Goal: Transaction & Acquisition: Book appointment/travel/reservation

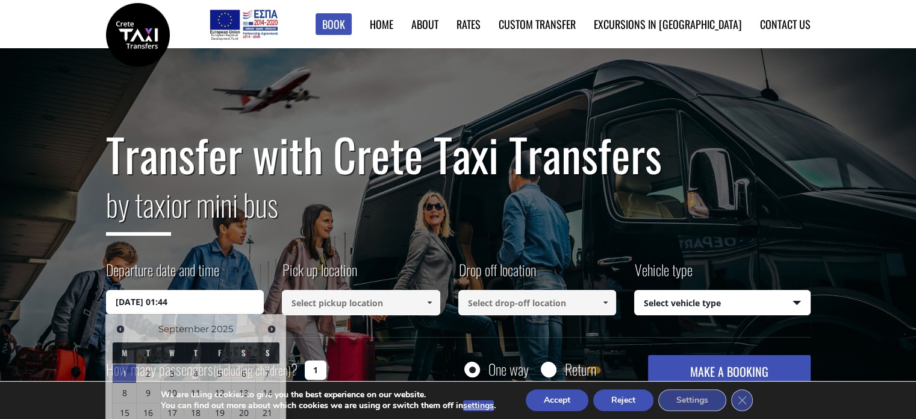
click at [236, 295] on input "01/09/2025 01:44" at bounding box center [185, 302] width 158 height 24
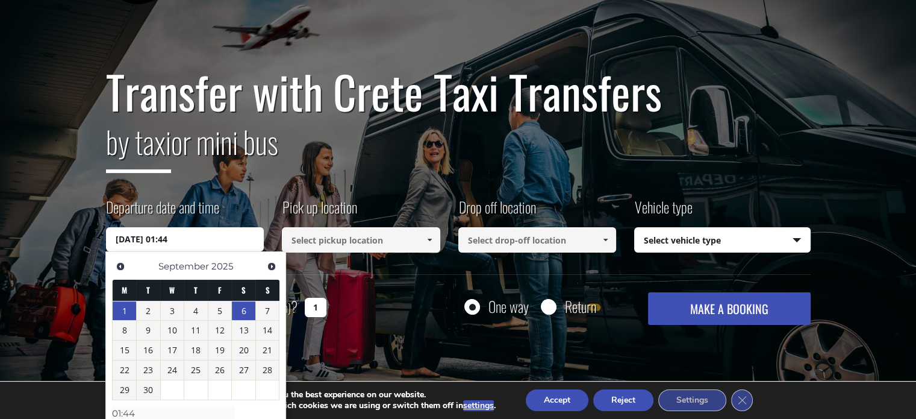
scroll to position [89, 0]
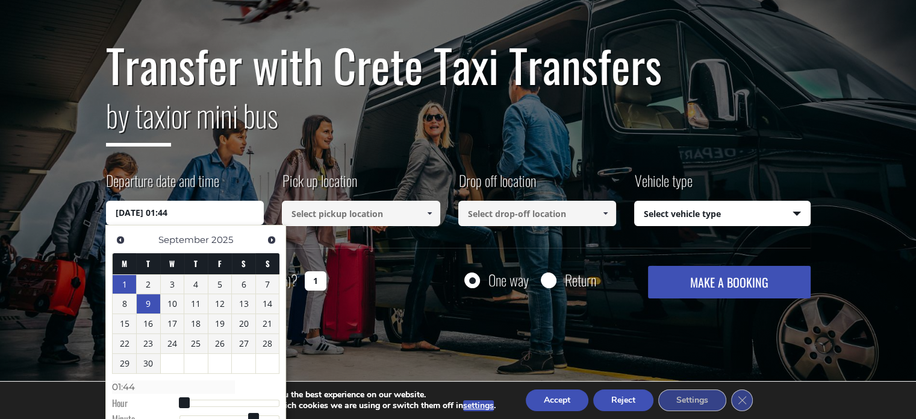
click at [145, 305] on link "9" at bounding box center [148, 303] width 23 height 19
type input "09/09/2025 01:00"
type input "01:00"
type input "09/09/2025 02:00"
type input "02:00"
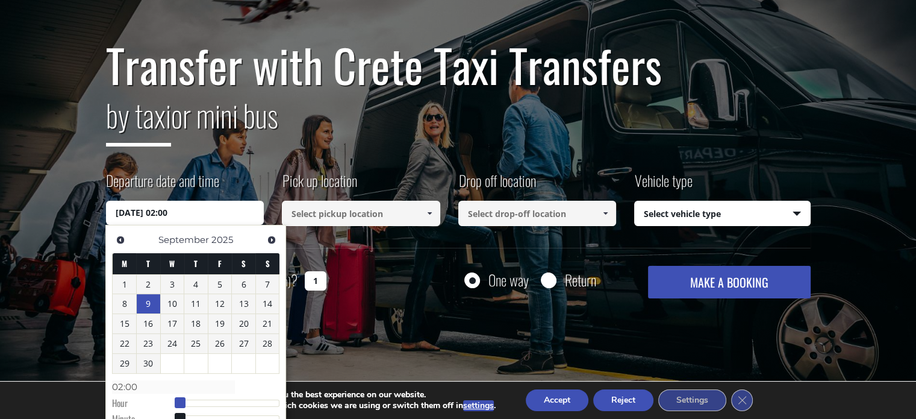
type input "09/09/2025 03:00"
type input "03:00"
type input "09/09/2025 04:00"
type input "04:00"
type input "09/09/2025 05:00"
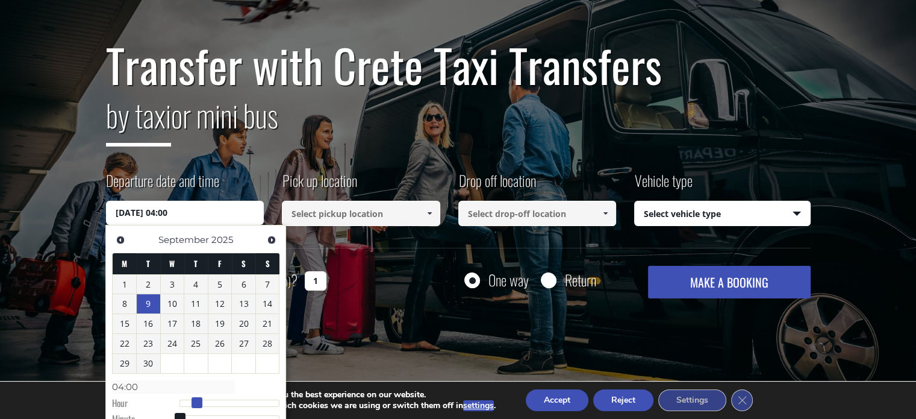
type input "05:00"
type input "09/09/2025 06:00"
type input "06:00"
type input "09/09/2025 07:00"
type input "07:00"
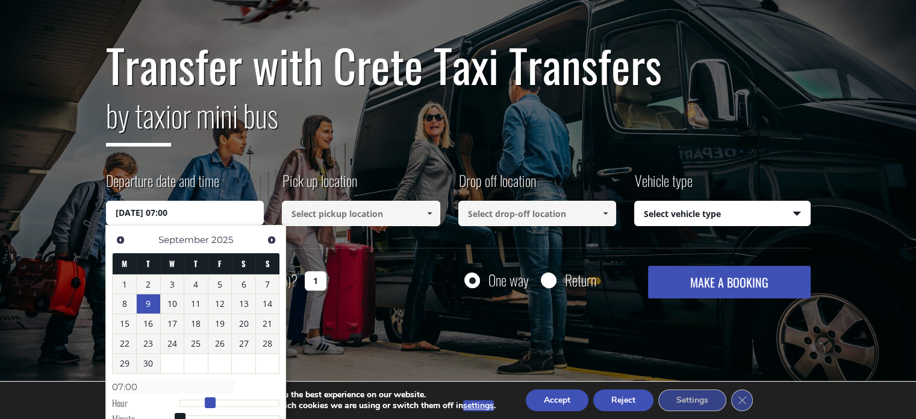
drag, startPoint x: 184, startPoint y: 407, endPoint x: 212, endPoint y: 407, distance: 28.3
click at [212, 407] on span at bounding box center [210, 402] width 11 height 11
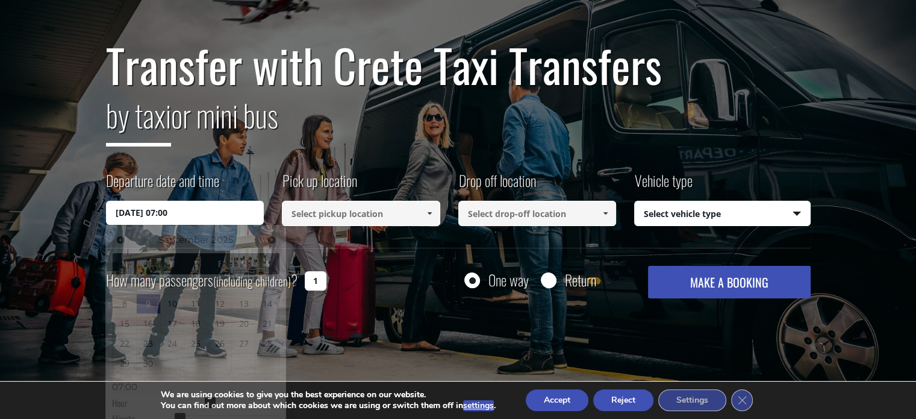
click at [337, 208] on input at bounding box center [361, 213] width 158 height 25
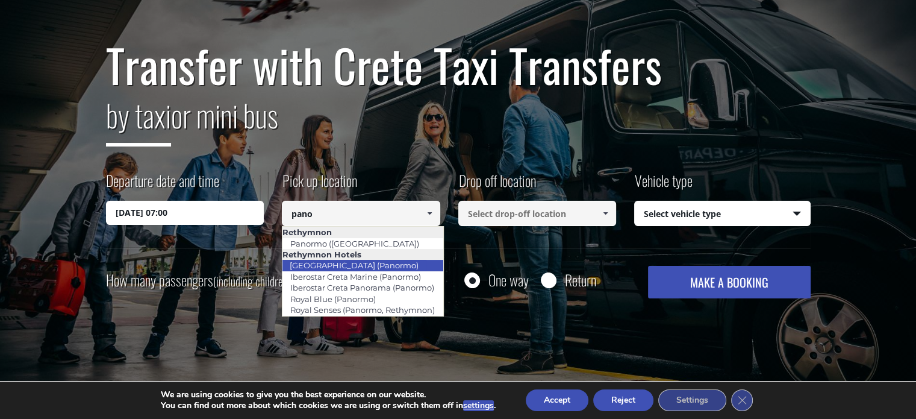
click at [340, 269] on link "[GEOGRAPHIC_DATA] (Panormo)" at bounding box center [354, 265] width 145 height 17
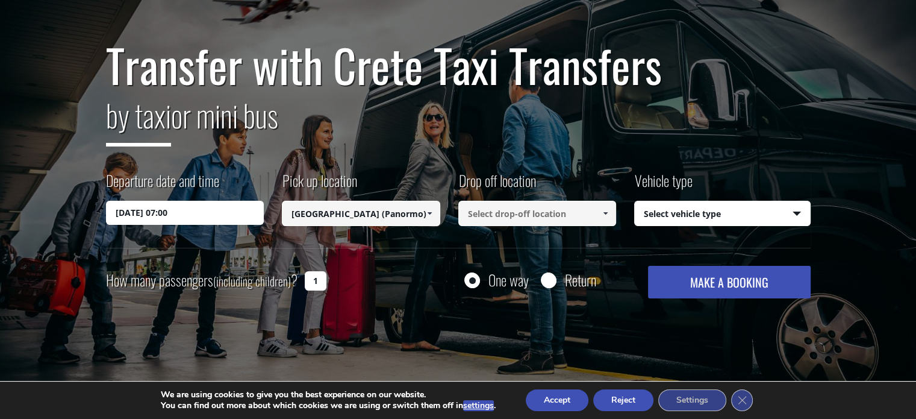
type input "[GEOGRAPHIC_DATA] (Panormo)"
click at [484, 221] on input at bounding box center [537, 213] width 158 height 25
click at [606, 212] on span at bounding box center [606, 213] width 10 height 10
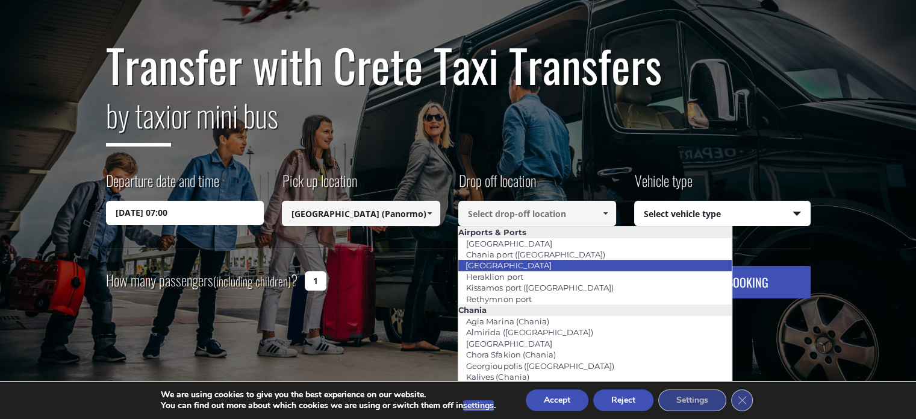
click at [510, 266] on link "[GEOGRAPHIC_DATA]" at bounding box center [508, 265] width 101 height 17
type input "[GEOGRAPHIC_DATA]"
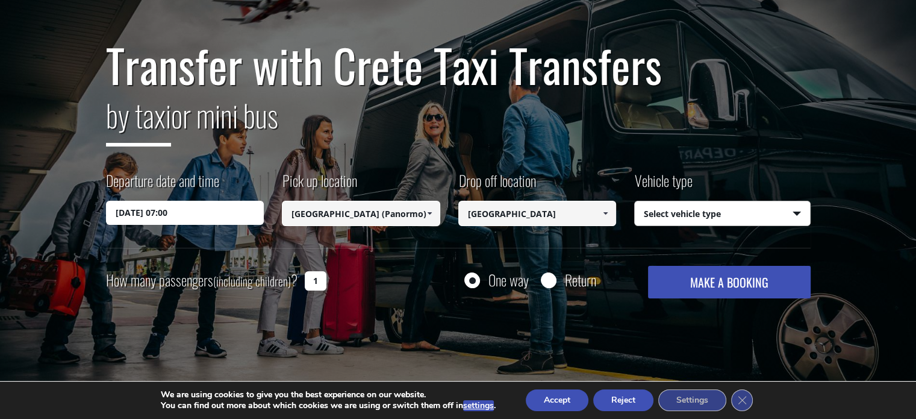
click at [689, 216] on select "Select vehicle type Taxi (4 passengers) Mercedes E Class Mini Van (7 passengers…" at bounding box center [722, 213] width 175 height 25
select select "540"
click at [635, 201] on select "Select vehicle type Taxi (4 passengers) Mercedes E Class Mini Van (7 passengers…" at bounding box center [722, 213] width 175 height 25
click at [694, 293] on button "MAKE A BOOKING" at bounding box center [729, 282] width 162 height 33
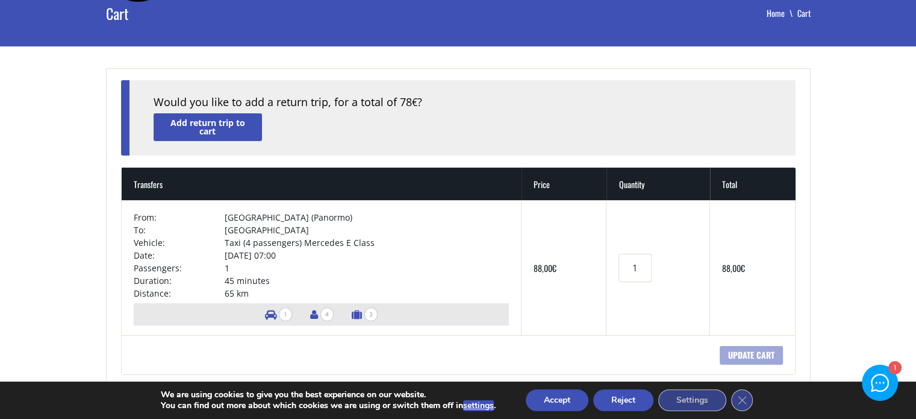
scroll to position [67, 0]
